Goal: Task Accomplishment & Management: Manage account settings

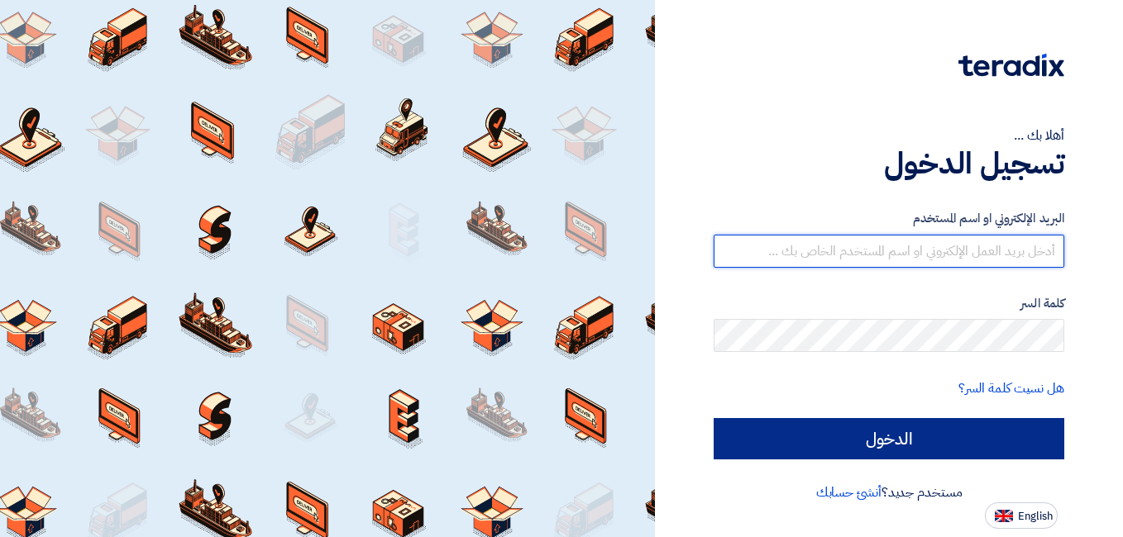
type input "[EMAIL_ADDRESS][DOMAIN_NAME]"
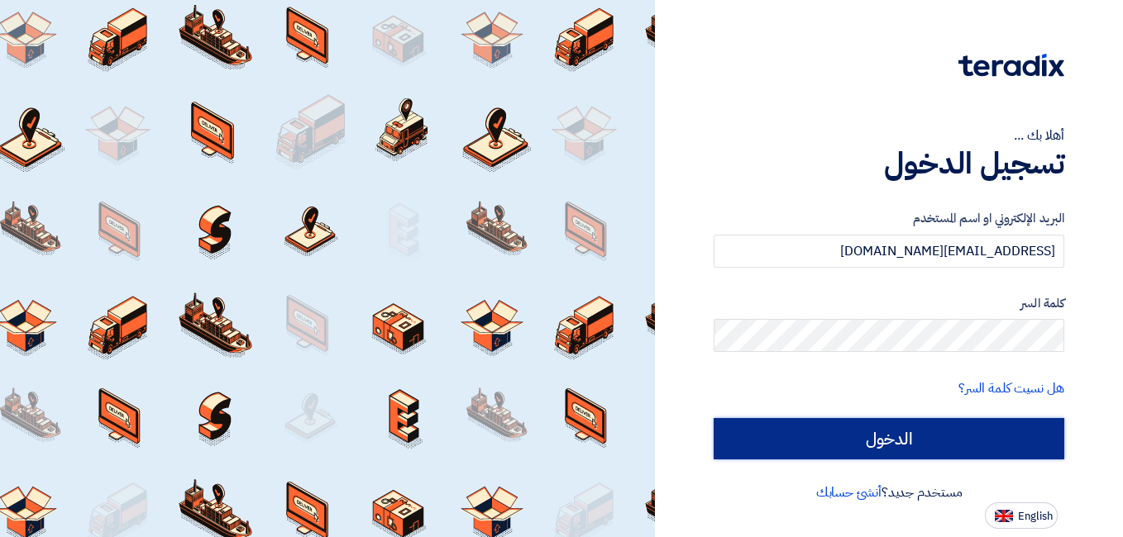
click at [890, 442] on input "الدخول" at bounding box center [889, 438] width 351 height 41
